Goal: Task Accomplishment & Management: Manage account settings

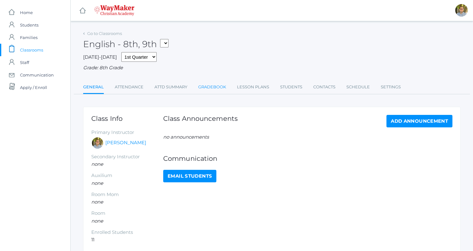
click at [213, 87] on link "Gradebook" at bounding box center [212, 87] width 28 height 13
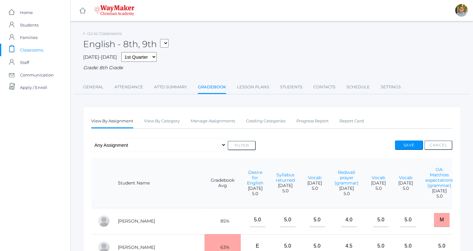
click at [211, 91] on link "Gradebook" at bounding box center [212, 87] width 28 height 13
click at [201, 124] on link "Manage Assignments" at bounding box center [213, 121] width 44 height 13
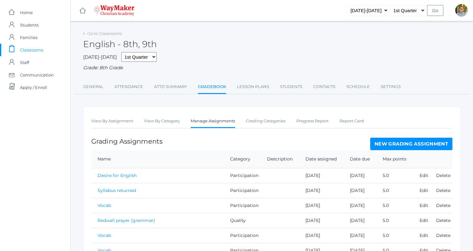
click at [441, 139] on link "New Grading Assignment" at bounding box center [411, 144] width 82 height 13
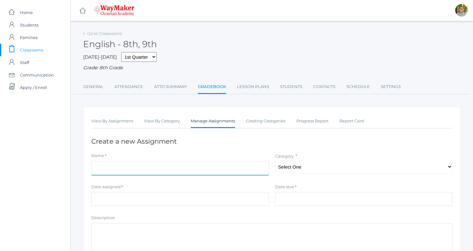
click at [106, 171] on input "Name" at bounding box center [180, 168] width 178 height 14
type input "[DATE] reading (grammar)"
click at [350, 164] on select "Select One Accuracy Quality Participation" at bounding box center [364, 167] width 178 height 14
select select "1067"
click at [275, 160] on select "Select One Accuracy Quality Participation" at bounding box center [364, 167] width 178 height 14
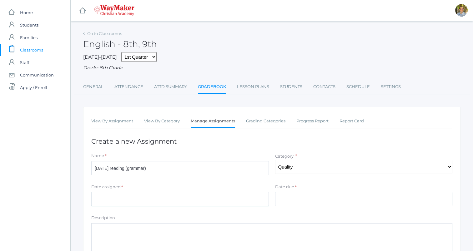
click at [255, 198] on input "Date assigned" at bounding box center [180, 199] width 178 height 14
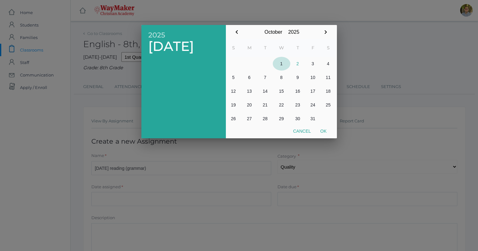
click at [280, 64] on button "1" at bounding box center [282, 64] width 18 height 14
click at [321, 130] on button "Ok" at bounding box center [323, 131] width 16 height 11
type input "[DATE]"
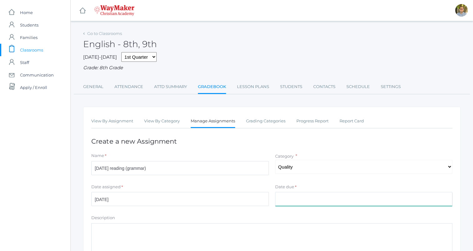
click at [307, 194] on input "Date due" at bounding box center [364, 199] width 178 height 14
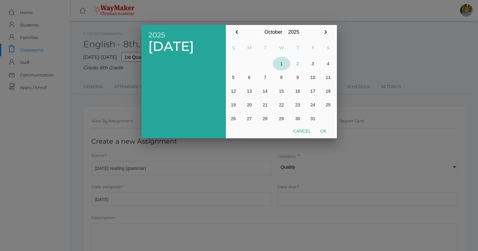
click at [278, 65] on button "1" at bounding box center [282, 64] width 18 height 14
click at [285, 60] on button "1" at bounding box center [282, 64] width 18 height 14
click at [325, 130] on button "Ok" at bounding box center [323, 131] width 16 height 11
type input "[DATE]"
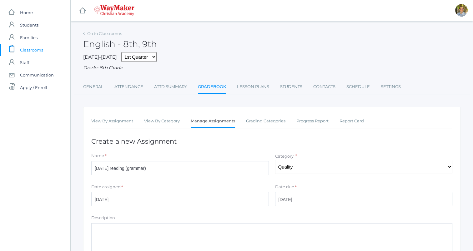
scroll to position [92, 0]
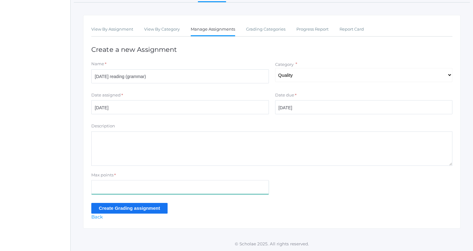
click at [134, 183] on input "Max points" at bounding box center [180, 187] width 178 height 14
type input "5"
click at [98, 209] on input "Create Grading assignment" at bounding box center [129, 208] width 76 height 10
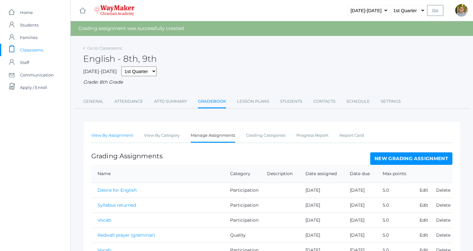
click at [98, 138] on link "View By Assignment" at bounding box center [112, 135] width 42 height 13
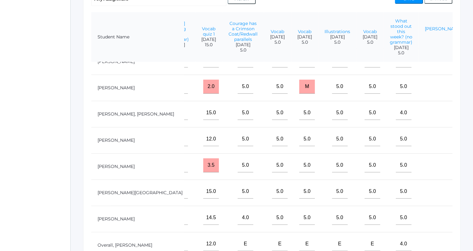
scroll to position [14, 499]
type input"] "5"
type input"] "4.5"
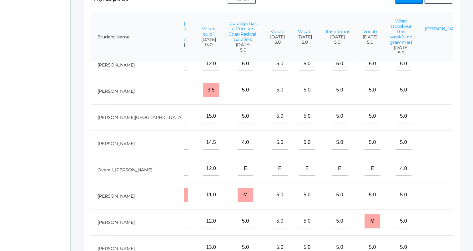
scroll to position [95, 499]
type input"] "4.5"
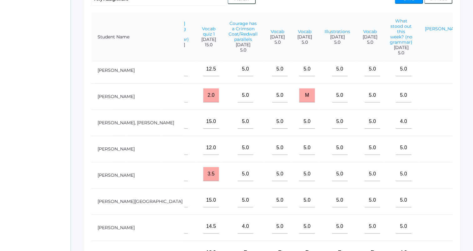
scroll to position [0, 499]
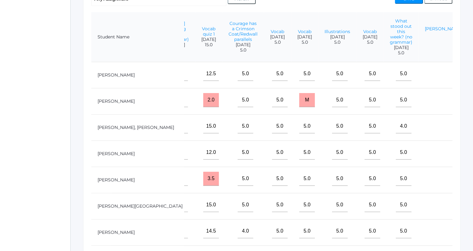
type input"] "5"
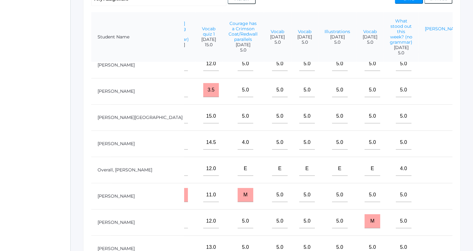
type input"] "5"
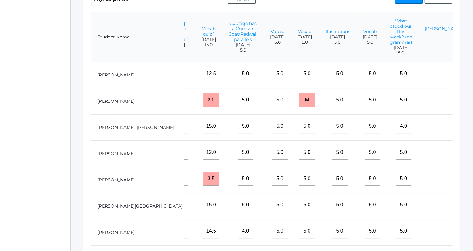
type input"] "5"
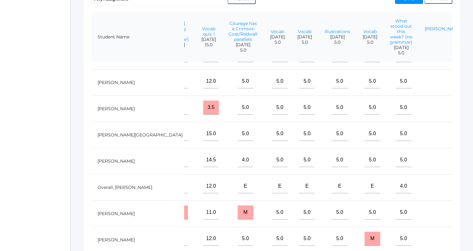
scroll to position [103, 499]
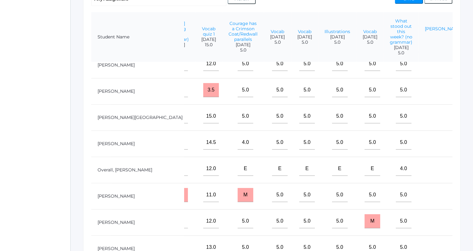
type input"] "4.5"
type input"] "5"
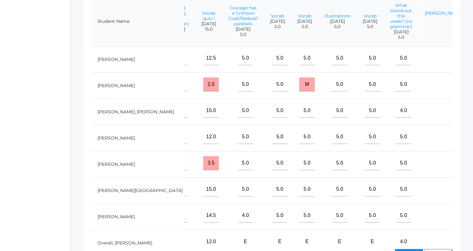
scroll to position [145, 0]
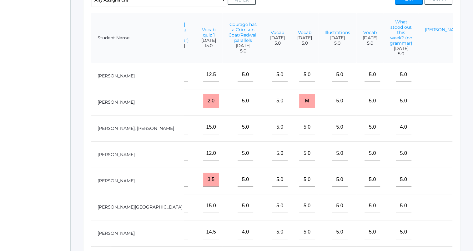
type input"] "4.5"
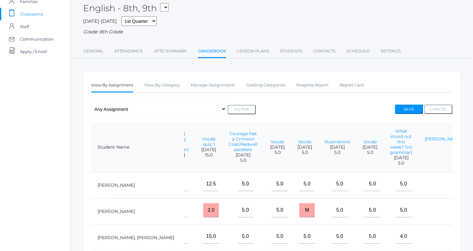
scroll to position [31, 0]
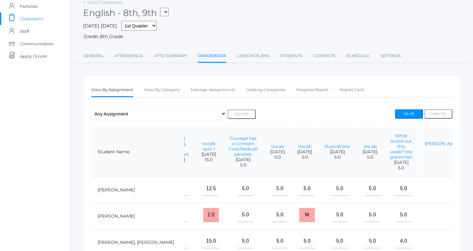
type input"] "m"
click at [416, 110] on button "Save" at bounding box center [409, 113] width 28 height 9
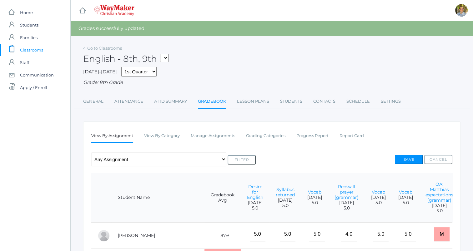
drag, startPoint x: 236, startPoint y: 65, endPoint x: 236, endPoint y: 59, distance: 5.6
click at [236, 59] on div "English - 8th, 9th FINANCE - Personal Finance SG - Student Government THEATER -…" at bounding box center [271, 55] width 377 height 23
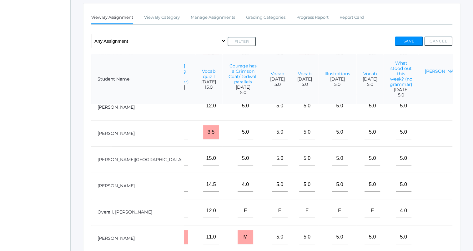
scroll to position [84, 0]
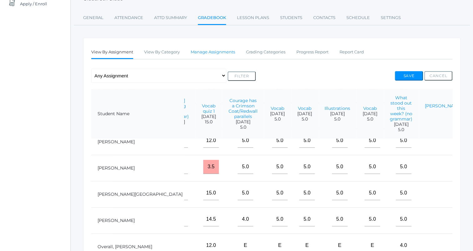
click at [222, 54] on link "Manage Assignments" at bounding box center [213, 52] width 44 height 13
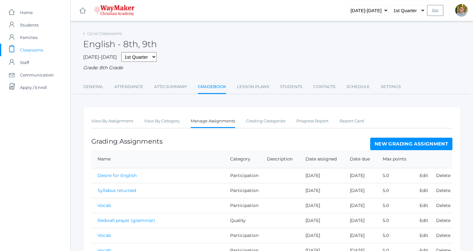
click at [375, 145] on link "New Grading Assignment" at bounding box center [411, 144] width 82 height 13
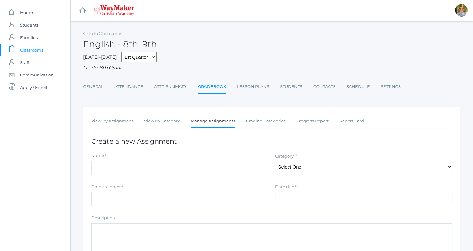
click at [191, 170] on input "Name" at bounding box center [180, 168] width 178 height 14
type input "[DATE] reading (no grammar)"
click at [326, 167] on select "Select One Participation Accuracy Quality" at bounding box center [364, 167] width 178 height 14
select select "1065"
click at [275, 160] on select "Select One Participation Accuracy Quality" at bounding box center [364, 167] width 178 height 14
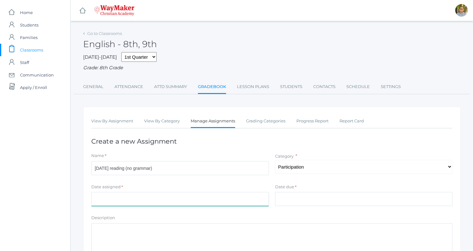
click at [238, 203] on input "Date assigned" at bounding box center [180, 199] width 178 height 14
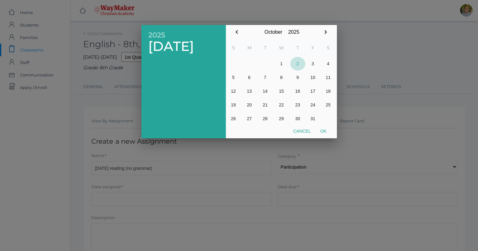
click at [296, 68] on button "2" at bounding box center [297, 64] width 15 height 14
click at [321, 129] on button "Ok" at bounding box center [323, 131] width 16 height 11
type input "2025-10-02"
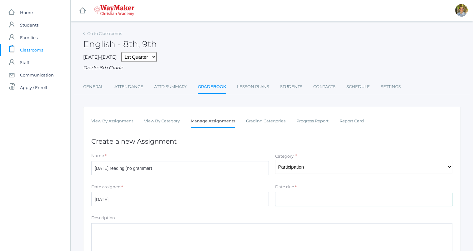
click at [318, 202] on input "Date due" at bounding box center [364, 199] width 178 height 14
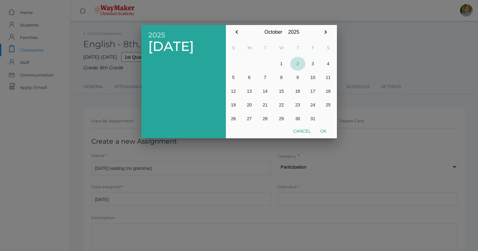
click at [296, 64] on button "2" at bounding box center [297, 64] width 15 height 14
click at [325, 131] on button "Ok" at bounding box center [323, 131] width 16 height 11
type input "2025-10-02"
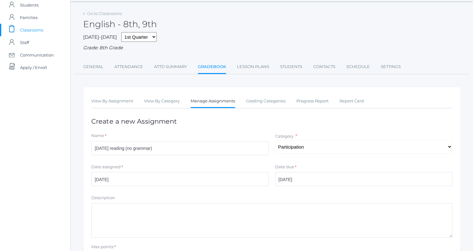
scroll to position [92, 0]
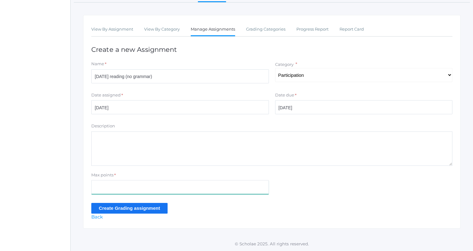
click at [145, 186] on input "Max points" at bounding box center [180, 187] width 178 height 14
type input "5"
click at [98, 208] on input "Create Grading assignment" at bounding box center [129, 208] width 76 height 10
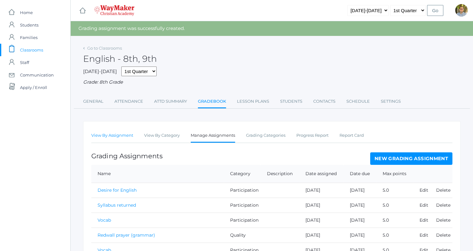
click at [101, 140] on link "View By Assignment" at bounding box center [112, 135] width 42 height 13
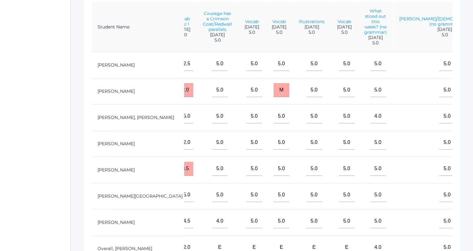
scroll to position [0, 536]
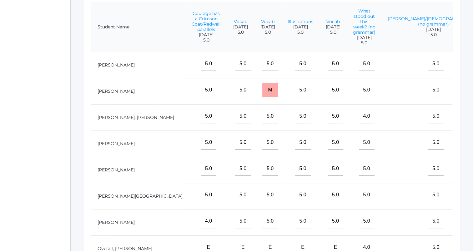
type input"] "5"
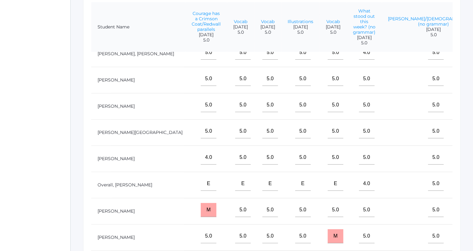
scroll to position [103, 536]
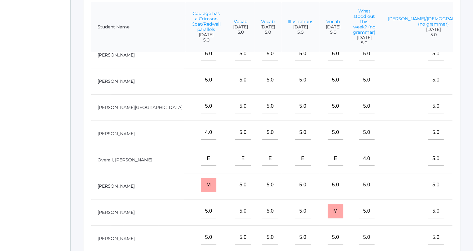
type input"] "5"
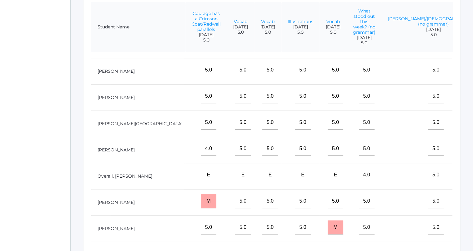
scroll to position [70, 536]
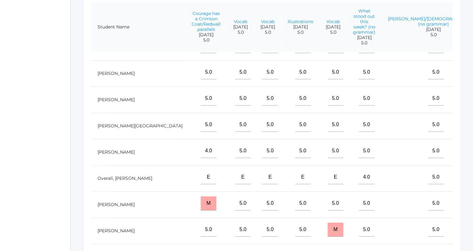
type input"] "5"
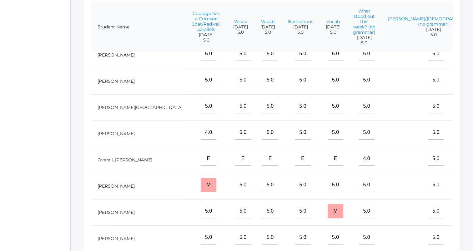
type input"] "5"
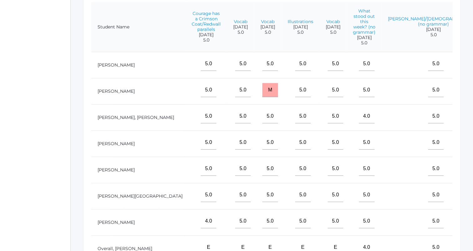
type input"] "5"
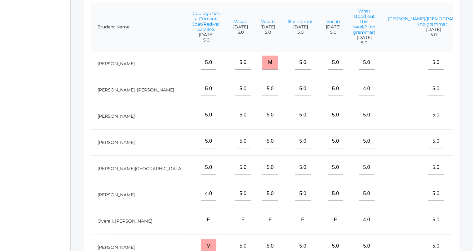
scroll to position [30, 536]
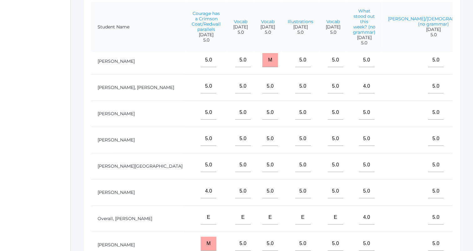
type input"] "5"
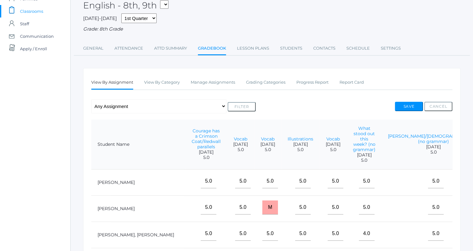
scroll to position [39, 0]
type input"] "5"
click at [414, 108] on button "Save" at bounding box center [409, 106] width 28 height 9
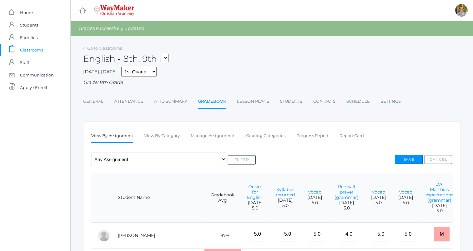
click at [33, 50] on span "Classrooms" at bounding box center [31, 50] width 23 height 13
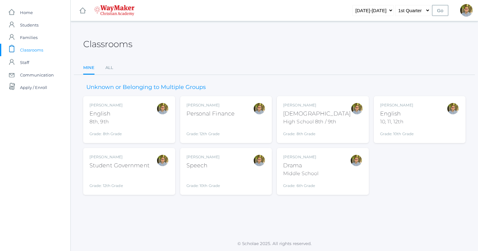
click at [137, 114] on div "Kylen Braileanu English 8th, 9th Grade: 8th Grade 08ENGLISH" at bounding box center [128, 120] width 79 height 34
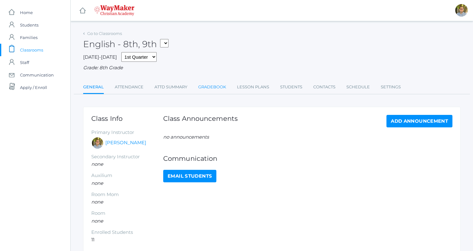
click at [215, 89] on link "Gradebook" at bounding box center [212, 87] width 28 height 13
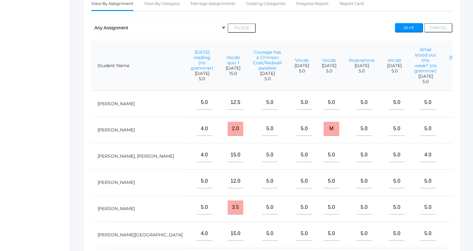
scroll to position [0, 536]
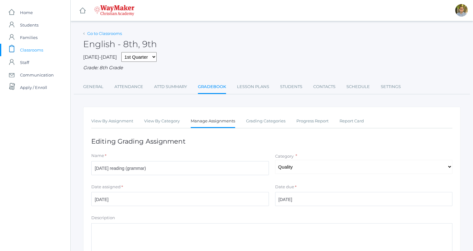
click at [98, 34] on link "Go to Classrooms" at bounding box center [104, 33] width 35 height 5
